Goal: Task Accomplishment & Management: Complete application form

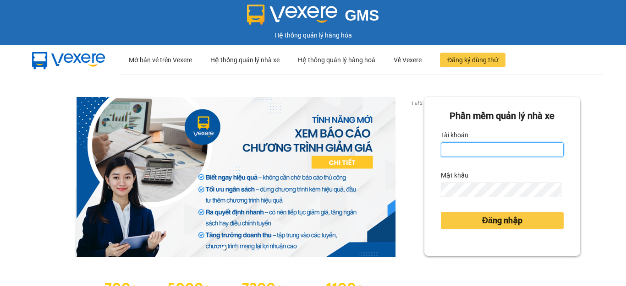
type input "hang2.xedn"
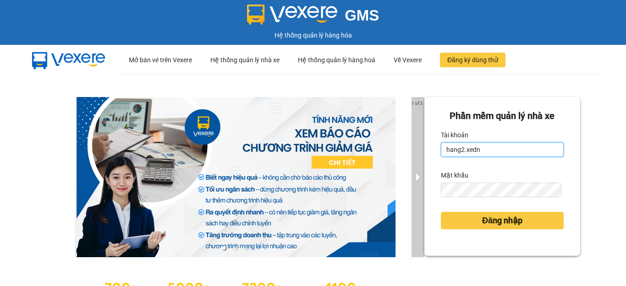
drag, startPoint x: 475, startPoint y: 149, endPoint x: 418, endPoint y: 153, distance: 56.9
click at [418, 153] on div "1 of 3 Phần mềm quản lý nhà xe Tài khoản hang2.xedn Mật khẩu Đăng nhập" at bounding box center [313, 203] width 626 height 259
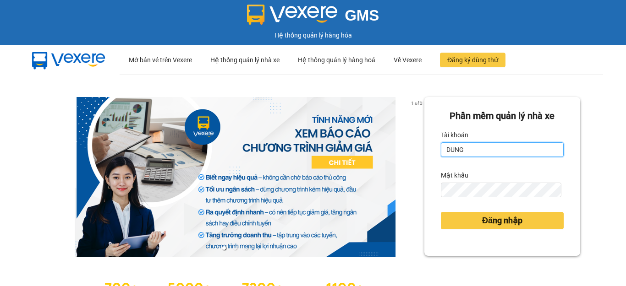
type input "dungqs.xedn"
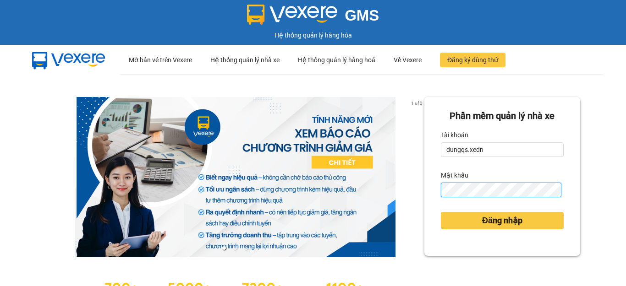
click at [424, 193] on div "Phần mềm quản lý nhà xe Tài khoản dungqs.xedn Mật khẩu Đăng nhập" at bounding box center [502, 176] width 156 height 159
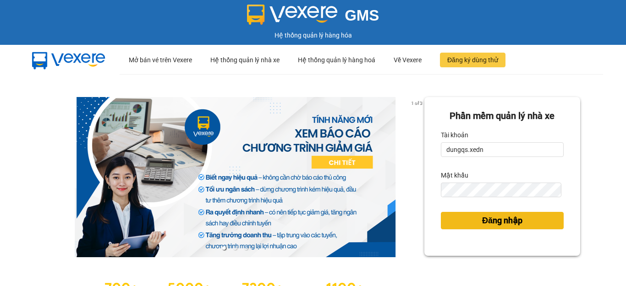
click at [458, 218] on button "Đăng nhập" at bounding box center [502, 220] width 123 height 17
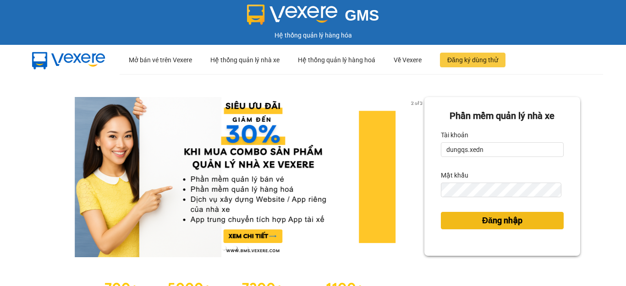
click at [468, 221] on button "Đăng nhập" at bounding box center [502, 220] width 123 height 17
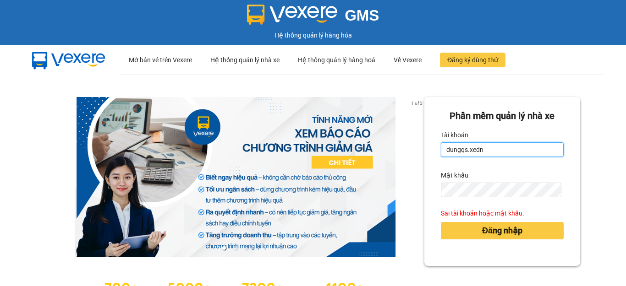
click at [482, 148] on input "dungqs.xedn" at bounding box center [502, 149] width 123 height 15
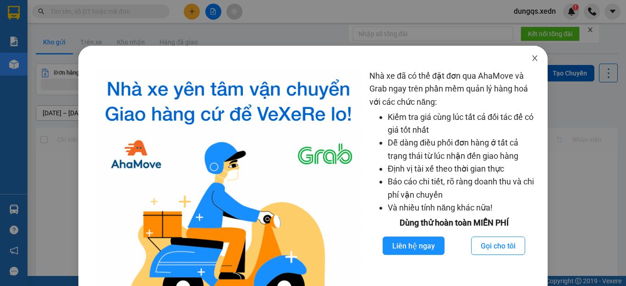
click at [524, 54] on span "Close" at bounding box center [535, 59] width 26 height 26
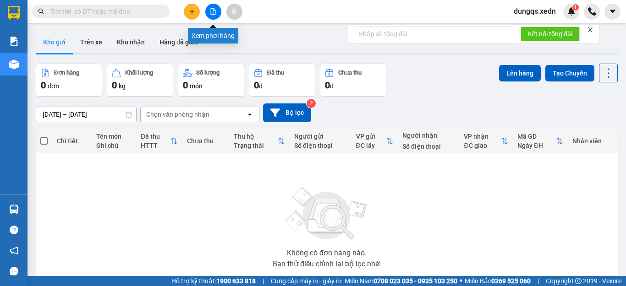
click at [213, 11] on icon "file-add" at bounding box center [213, 11] width 6 height 6
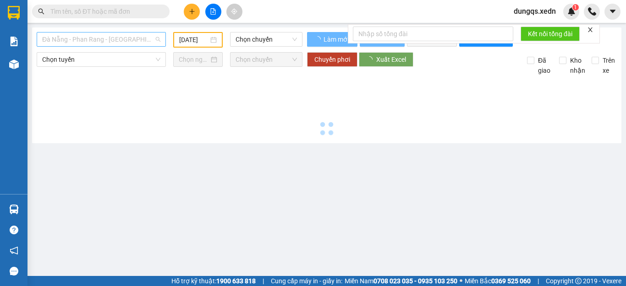
click at [88, 40] on span "Đà Nẵng - Phan Rang - [GEOGRAPHIC_DATA]" at bounding box center [101, 40] width 118 height 14
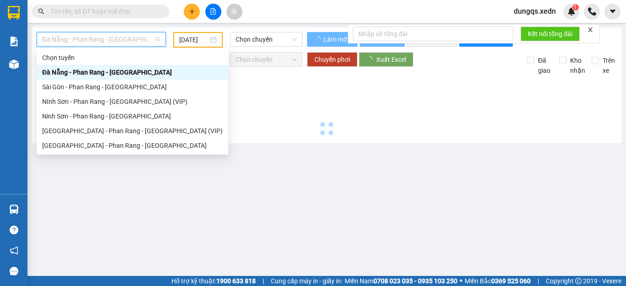
type input "[DATE]"
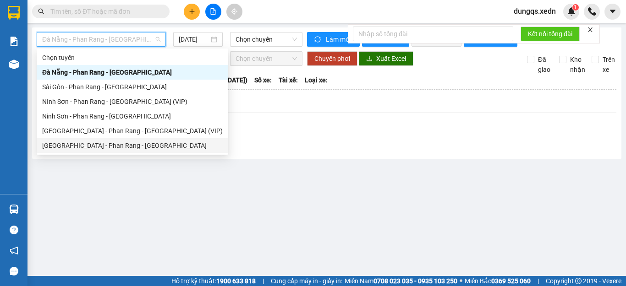
click at [89, 143] on div "[GEOGRAPHIC_DATA] - Phan Rang - [GEOGRAPHIC_DATA]" at bounding box center [132, 146] width 181 height 10
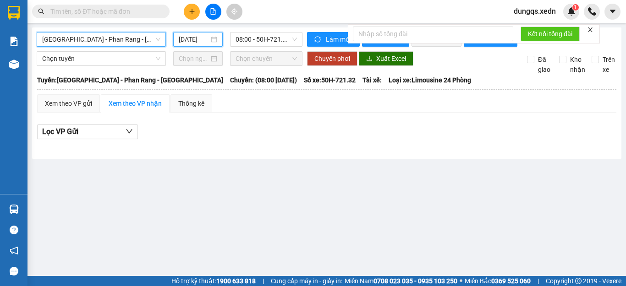
click at [197, 38] on input "[DATE]" at bounding box center [194, 39] width 30 height 10
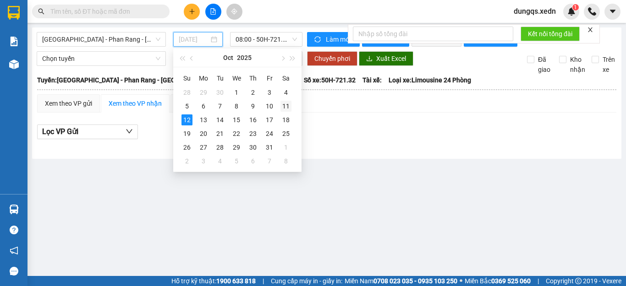
click at [285, 104] on div "11" at bounding box center [285, 106] width 11 height 11
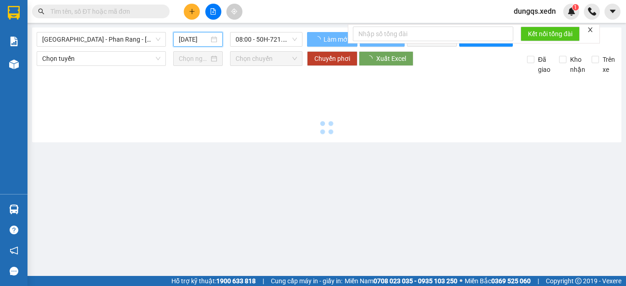
type input "[DATE]"
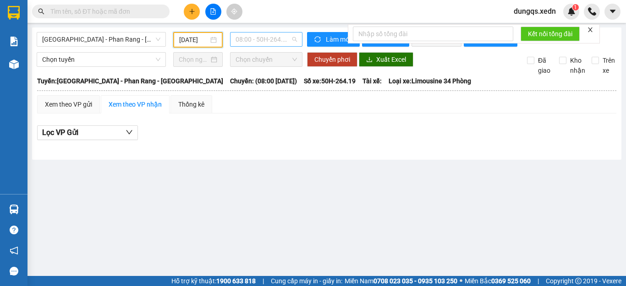
click at [269, 38] on span "08:00 - 50H-264.19" at bounding box center [266, 40] width 61 height 14
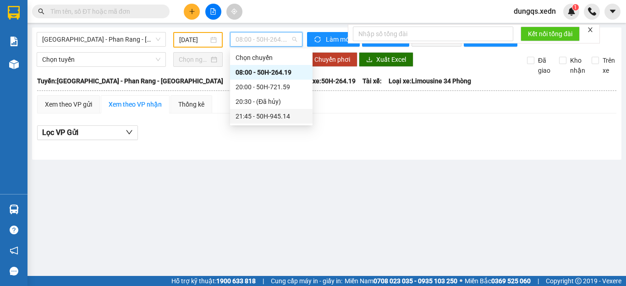
click at [271, 114] on div "21:45 - 50H-945.14" at bounding box center [271, 116] width 71 height 10
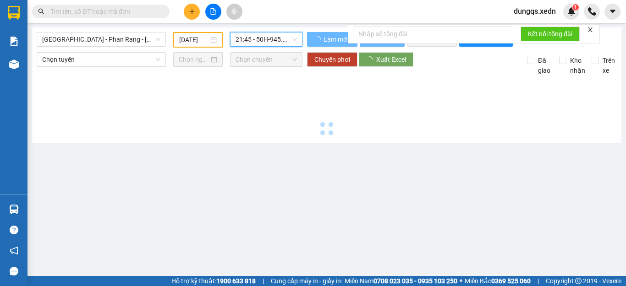
click at [587, 30] on form "Kết nối tổng đài" at bounding box center [474, 33] width 252 height 19
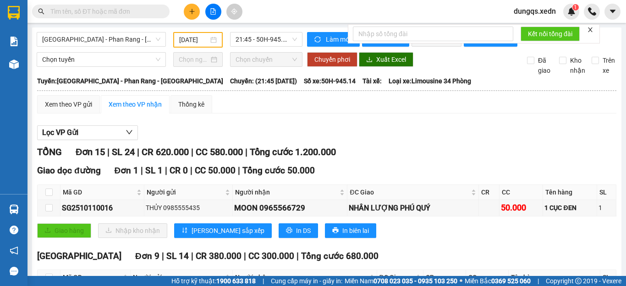
click at [588, 29] on icon "close" at bounding box center [590, 30] width 6 height 6
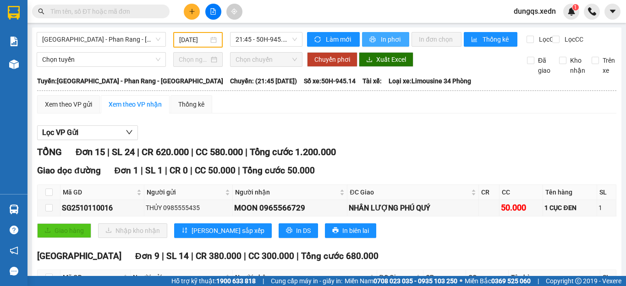
click at [381, 38] on span "In phơi" at bounding box center [391, 39] width 21 height 10
click at [387, 37] on span "In phơi" at bounding box center [391, 39] width 21 height 10
click at [192, 11] on icon "plus" at bounding box center [192, 11] width 6 height 6
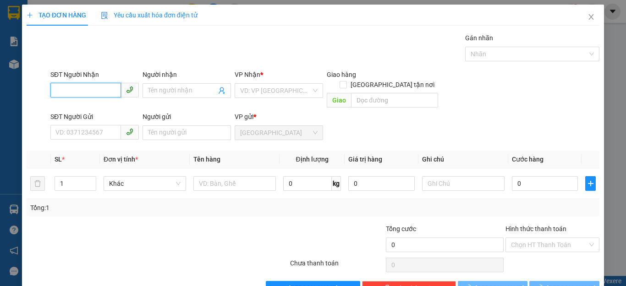
click at [55, 93] on input "SĐT Người Nhận" at bounding box center [85, 90] width 71 height 15
type input "0783578415"
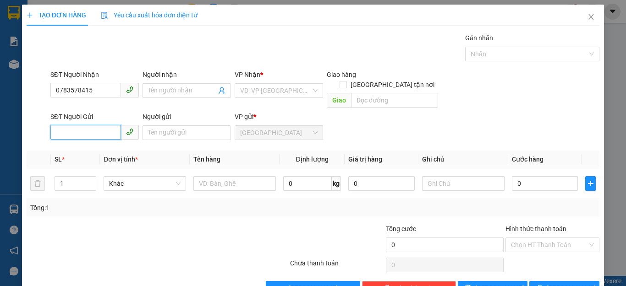
click at [52, 125] on input "SĐT Người Gửi" at bounding box center [85, 132] width 71 height 15
type input "0353971420"
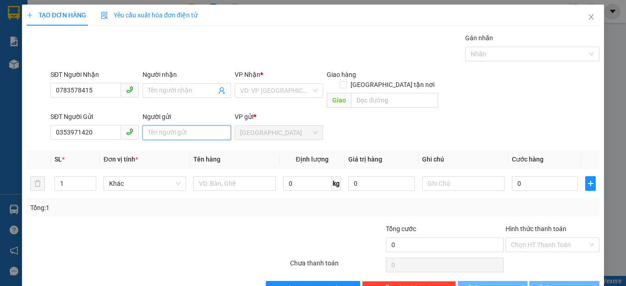
click at [147, 126] on input "Người gửi" at bounding box center [186, 133] width 88 height 15
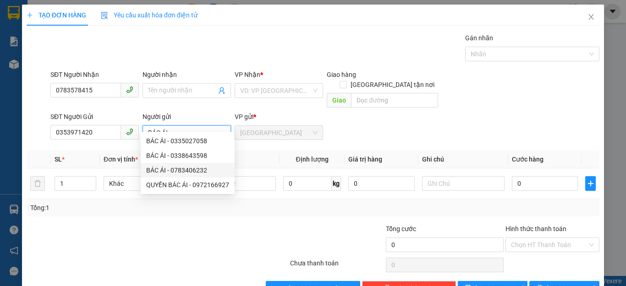
type input "BÁC ÁI"
click at [257, 224] on div at bounding box center [241, 240] width 96 height 32
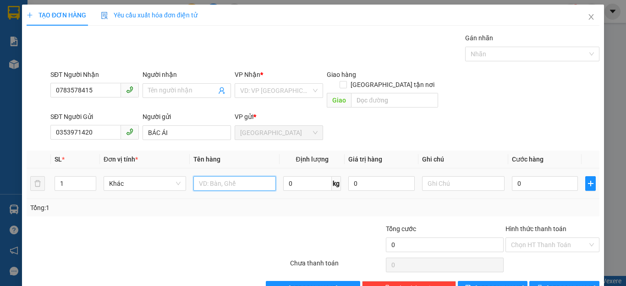
click at [198, 176] on input "text" at bounding box center [234, 183] width 82 height 15
type input "1 THÙNG GIẤY"
click at [520, 176] on input "0" at bounding box center [545, 183] width 66 height 15
type input "05"
type input "5"
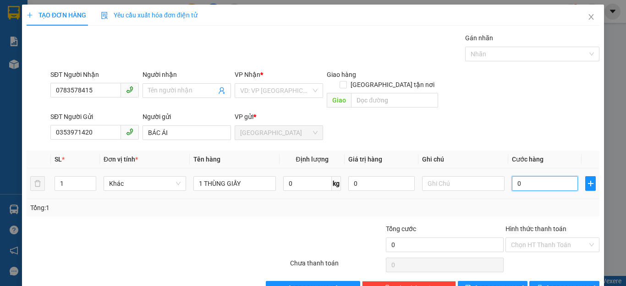
type input "5"
type input "050"
type input "50"
type input "50.000"
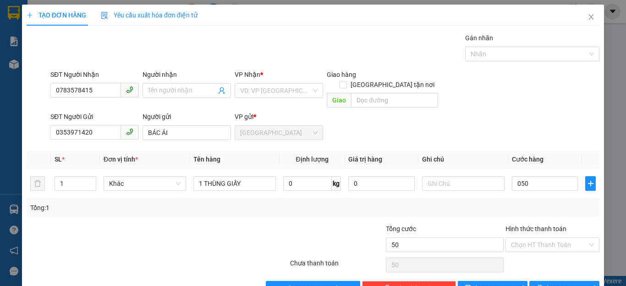
type input "50.000"
click at [543, 203] on div "Tổng: 1" at bounding box center [312, 208] width 565 height 10
drag, startPoint x: 495, startPoint y: 277, endPoint x: 558, endPoint y: 280, distance: 62.9
click at [560, 283] on div "Lưu nháp Xóa Thông tin [PERSON_NAME] và In" at bounding box center [313, 288] width 575 height 15
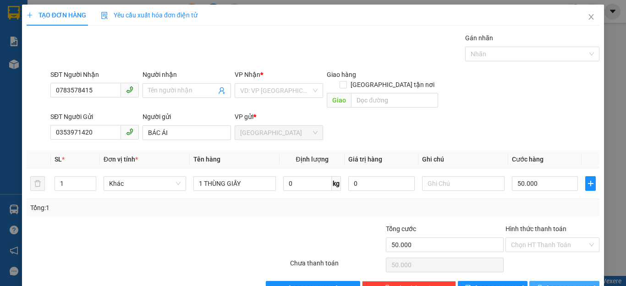
click at [554, 284] on span "[PERSON_NAME] và In" at bounding box center [579, 289] width 64 height 10
click at [302, 90] on input "search" at bounding box center [275, 91] width 71 height 14
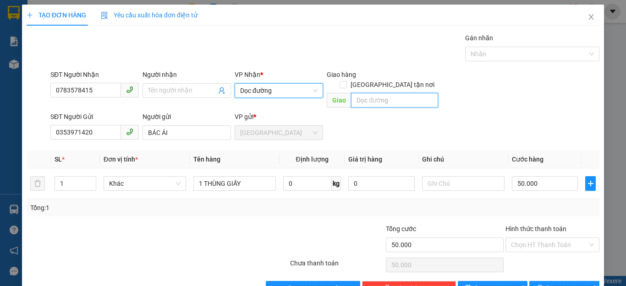
click at [351, 93] on input "text" at bounding box center [394, 100] width 87 height 15
type input "BX ĐỒNG NAI"
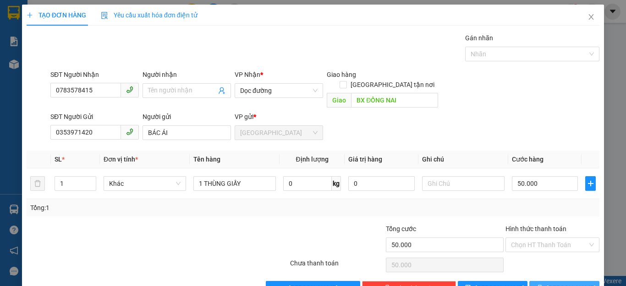
click at [541, 285] on icon "printer" at bounding box center [540, 288] width 6 height 6
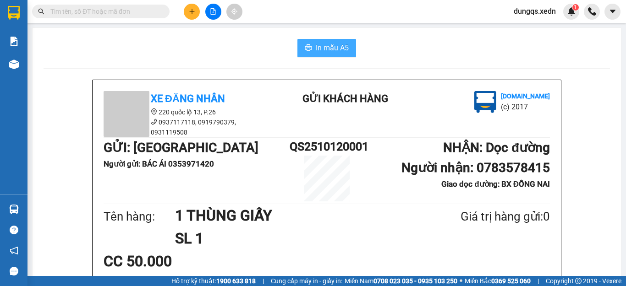
click at [324, 51] on span "In mẫu A5" at bounding box center [332, 47] width 33 height 11
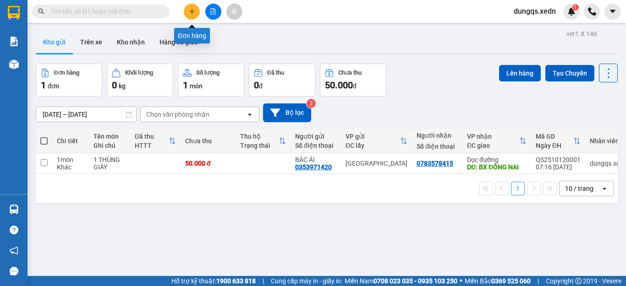
click at [190, 8] on button at bounding box center [192, 12] width 16 height 16
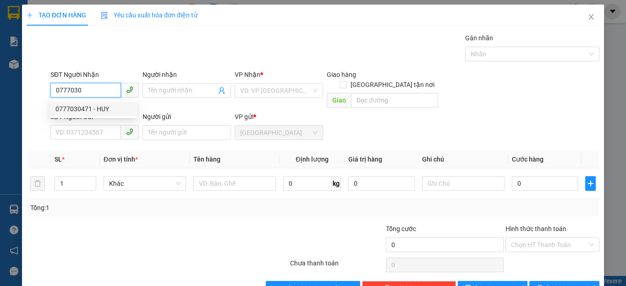
click at [71, 107] on div "0777030471 - HUY" at bounding box center [93, 109] width 76 height 10
type input "0777030471"
type input "HUY"
type input "50.000"
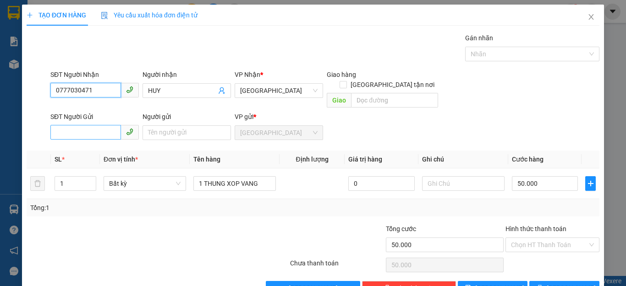
type input "0777030471"
click at [63, 125] on input "SĐT Người Gửi" at bounding box center [85, 132] width 71 height 15
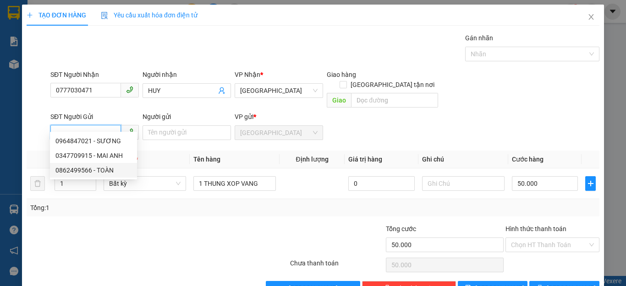
click at [90, 172] on div "0862499566 - TOÀN" at bounding box center [93, 170] width 76 height 10
type input "0862499566"
type input "TOÀN"
type input "30.000"
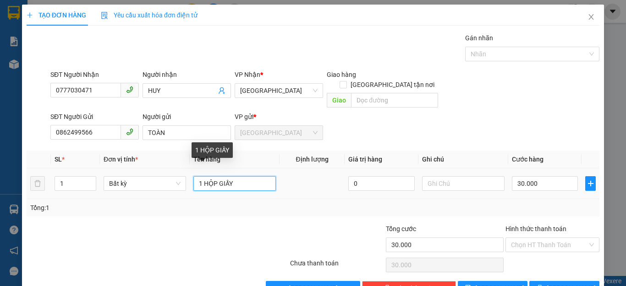
drag, startPoint x: 214, startPoint y: 173, endPoint x: 204, endPoint y: 172, distance: 10.6
click at [204, 176] on input "1 HỘP GIẤY" at bounding box center [234, 183] width 82 height 15
type input "1 HỘP GIẤY"
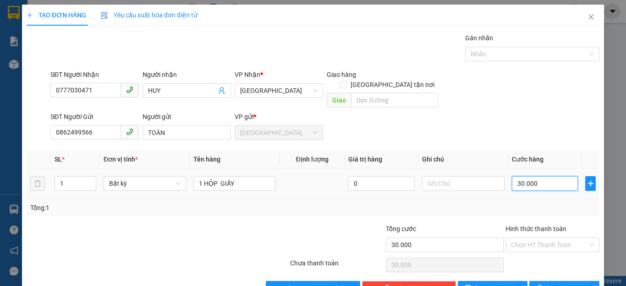
click at [533, 176] on input "30.000" at bounding box center [545, 183] width 66 height 15
type input "0"
type input "4"
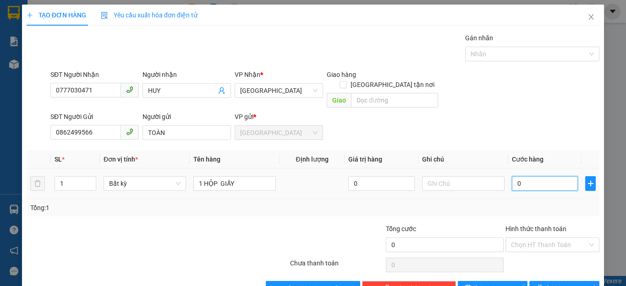
type input "4"
type input "04"
type input "40"
type input "040"
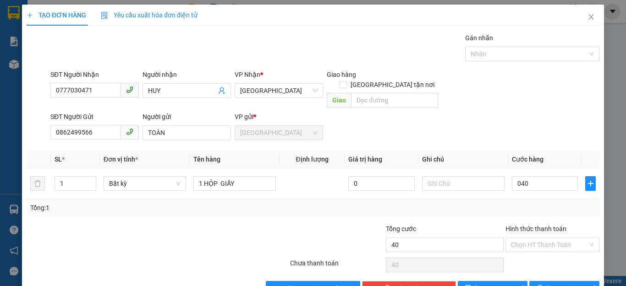
type input "40.000"
click at [548, 256] on div "Chọn HT Thanh Toán" at bounding box center [552, 265] width 96 height 18
click at [546, 281] on button "[PERSON_NAME] và In" at bounding box center [564, 288] width 70 height 15
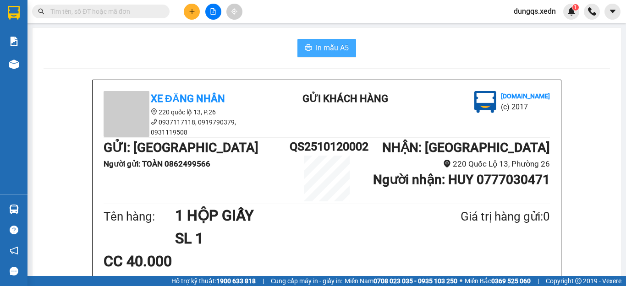
click at [318, 49] on span "In mẫu A5" at bounding box center [332, 47] width 33 height 11
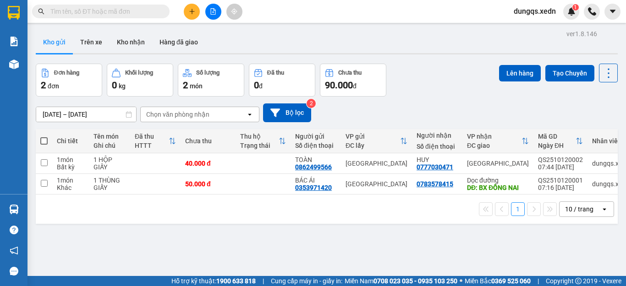
click at [42, 141] on span at bounding box center [43, 140] width 7 height 7
click at [44, 137] on input "checkbox" at bounding box center [44, 137] width 0 height 0
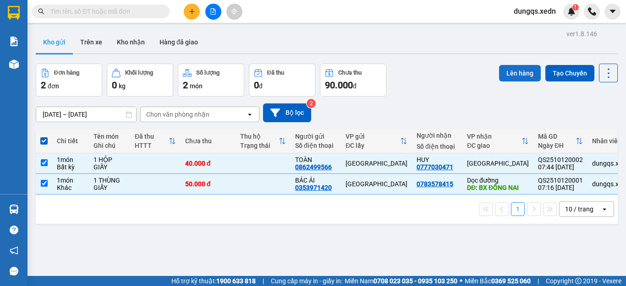
click at [500, 76] on button "Lên hàng" at bounding box center [520, 73] width 42 height 16
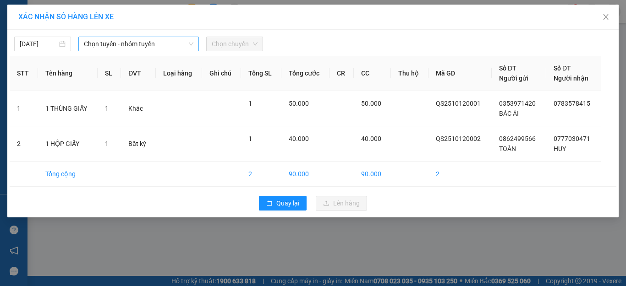
click at [137, 42] on span "Chọn tuyến - nhóm tuyến" at bounding box center [139, 44] width 110 height 14
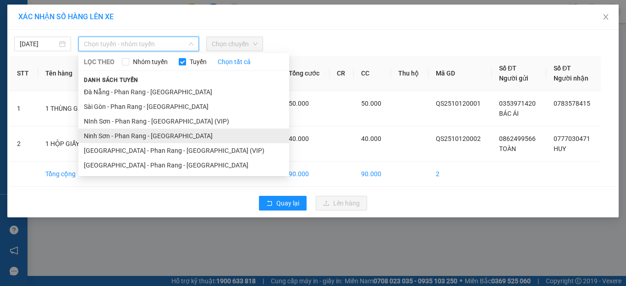
click at [148, 133] on li "Ninh Sơn - Phan Rang - [GEOGRAPHIC_DATA]" at bounding box center [183, 136] width 211 height 15
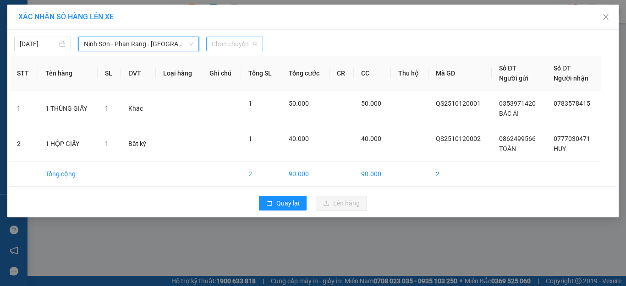
click at [230, 46] on span "Chọn chuyến" at bounding box center [235, 44] width 46 height 14
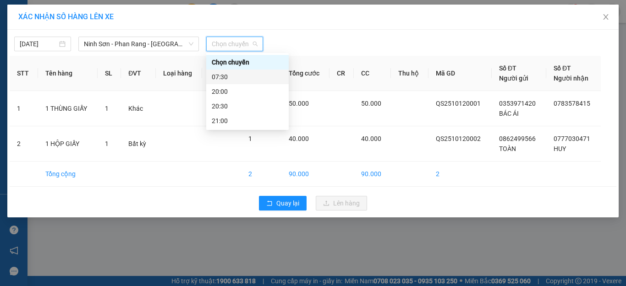
click at [233, 76] on div "07:30" at bounding box center [247, 77] width 71 height 10
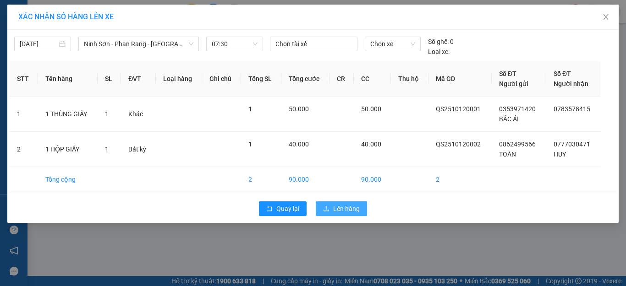
click at [332, 202] on button "Lên hàng" at bounding box center [341, 209] width 51 height 15
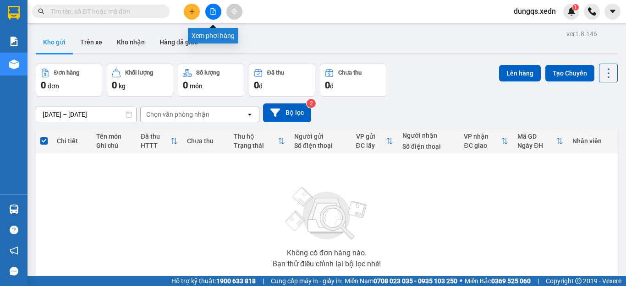
click at [213, 12] on icon "file-add" at bounding box center [213, 11] width 5 height 6
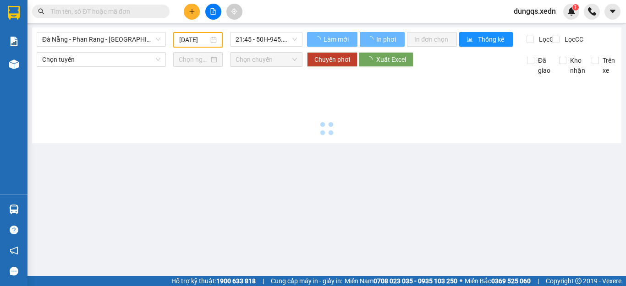
type input "[DATE]"
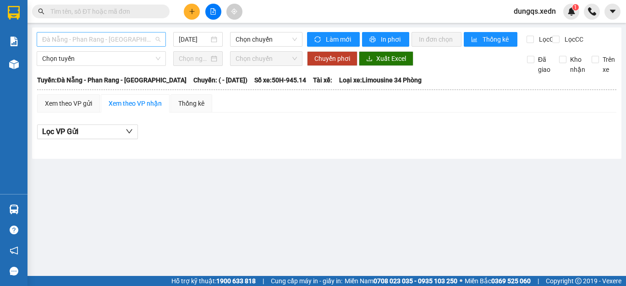
click at [107, 36] on span "Đà Nẵng - Phan Rang - [GEOGRAPHIC_DATA]" at bounding box center [101, 40] width 118 height 14
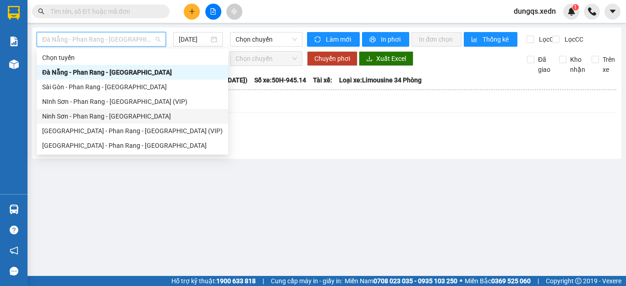
click at [98, 113] on div "Ninh Sơn - Phan Rang - [GEOGRAPHIC_DATA]" at bounding box center [132, 116] width 181 height 10
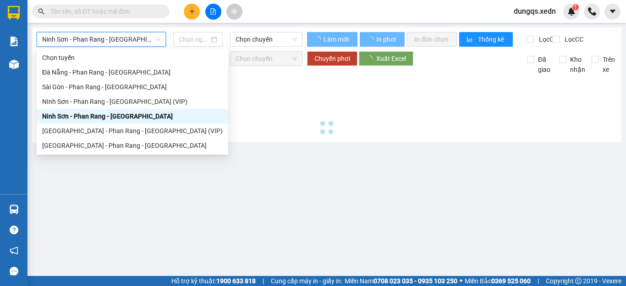
type input "[DATE]"
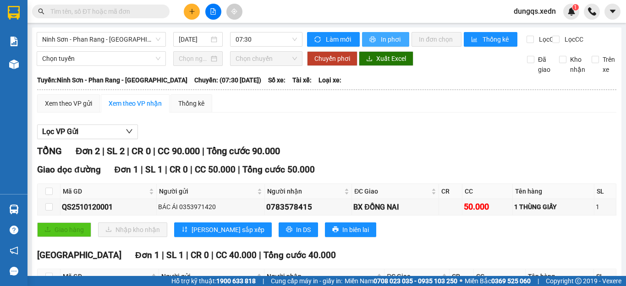
click at [383, 37] on span "In phơi" at bounding box center [391, 39] width 21 height 10
